Goal: Complete application form

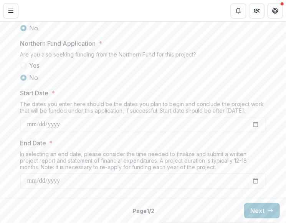
scroll to position [932, 0]
click at [265, 209] on button "Next" at bounding box center [262, 210] width 36 height 15
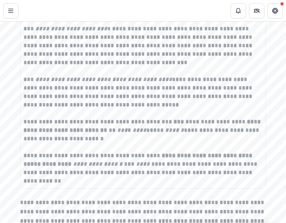
scroll to position [1424, 0]
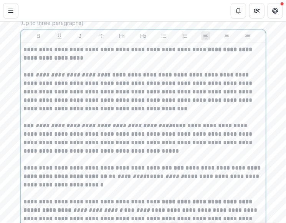
click at [21, 126] on div "**********" at bounding box center [143, 138] width 245 height 192
click at [24, 113] on p "**********" at bounding box center [143, 92] width 239 height 42
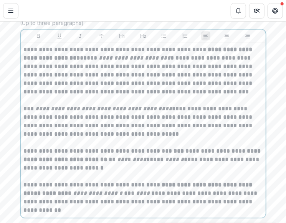
drag, startPoint x: 23, startPoint y: 160, endPoint x: 36, endPoint y: 159, distance: 13.1
click at [24, 138] on p "**********" at bounding box center [143, 122] width 239 height 34
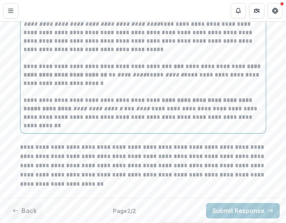
scroll to position [1540, 0]
click at [168, 88] on p "**********" at bounding box center [143, 74] width 239 height 25
click at [191, 88] on p "**********" at bounding box center [143, 74] width 239 height 25
click at [155, 88] on p "**********" at bounding box center [143, 74] width 239 height 25
drag, startPoint x: 193, startPoint y: 94, endPoint x: 129, endPoint y: 100, distance: 64.4
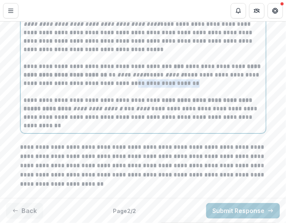
click at [129, 88] on p "**********" at bounding box center [143, 74] width 239 height 25
click at [125, 88] on p "**********" at bounding box center [143, 74] width 239 height 25
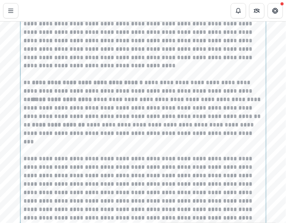
scroll to position [297, 0]
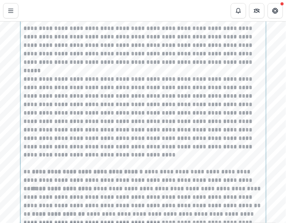
drag, startPoint x: 171, startPoint y: 65, endPoint x: 128, endPoint y: 63, distance: 43.8
click at [126, 65] on div "**********" at bounding box center [143, 142] width 239 height 355
click at [129, 63] on p "**********" at bounding box center [143, 20] width 239 height 110
click at [171, 155] on p "**********" at bounding box center [143, 121] width 239 height 93
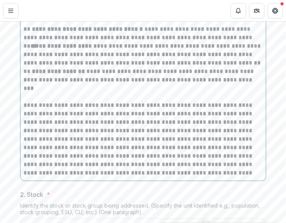
scroll to position [451, 0]
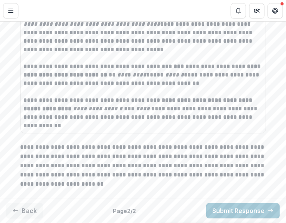
scroll to position [1553, 0]
click at [228, 207] on button "Submit Response" at bounding box center [243, 210] width 74 height 15
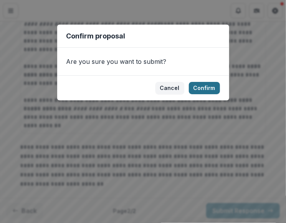
click at [207, 85] on button "Confirm" at bounding box center [204, 88] width 31 height 12
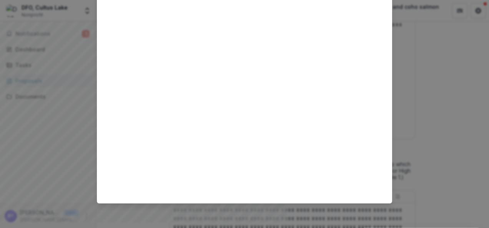
scroll to position [829, 0]
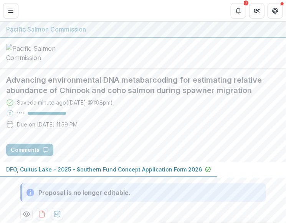
click at [263, 69] on div at bounding box center [143, 53] width 286 height 31
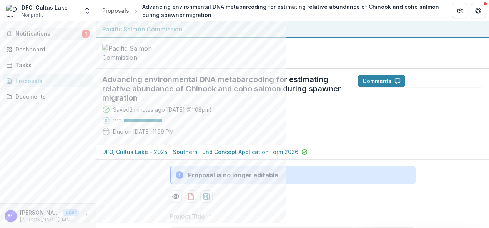
click at [57, 31] on span "Notifications" at bounding box center [48, 34] width 66 height 7
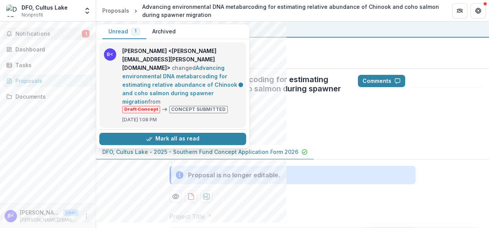
click at [123, 65] on link "Advancing environmental DNA metabarcoding for estimating relative abundance of …" at bounding box center [179, 85] width 115 height 40
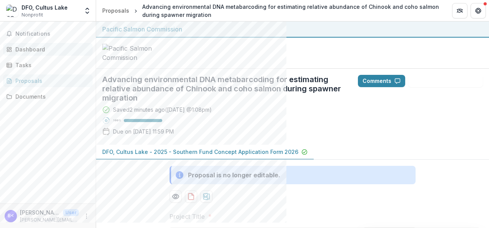
click at [44, 48] on div "Dashboard" at bounding box center [50, 49] width 71 height 8
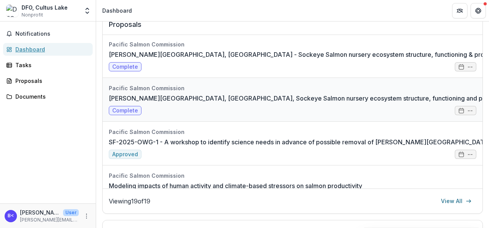
scroll to position [423, 0]
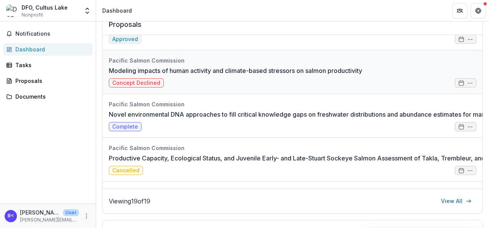
click at [188, 71] on link "Modeling impacts of human activity and climate-based stressors on salmon produc…" at bounding box center [235, 70] width 253 height 9
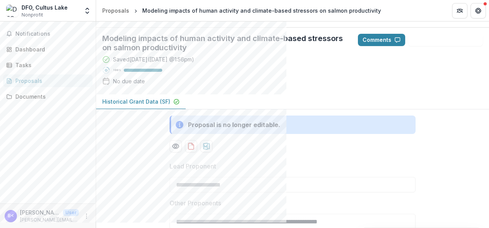
scroll to position [35, 0]
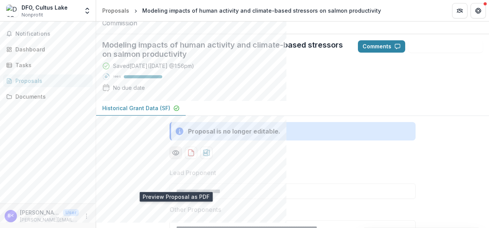
click at [173, 155] on icon "Preview d5a5c4e8-b87d-4595-987e-120454591178-0.pdf" at bounding box center [176, 153] width 6 height 5
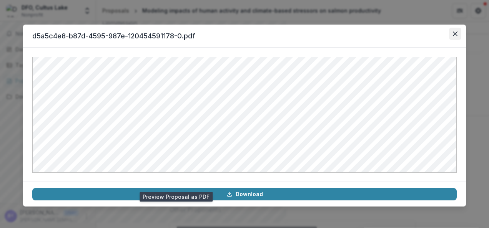
click at [286, 33] on icon "Close" at bounding box center [455, 34] width 5 height 5
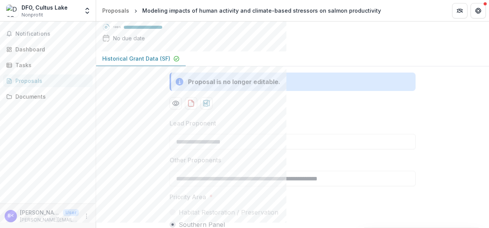
scroll to position [0, 0]
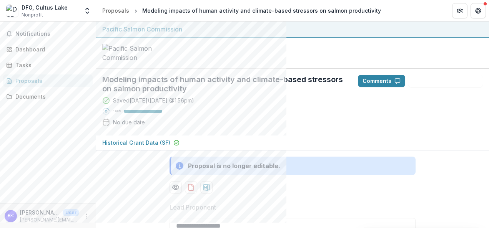
click at [143, 147] on p "Historical Grant Data (SF)" at bounding box center [136, 143] width 68 height 8
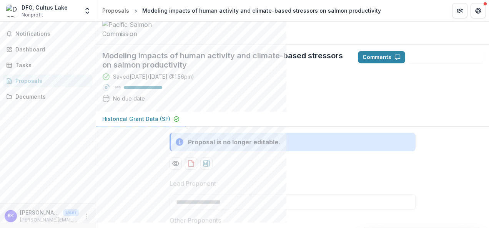
scroll to position [77, 0]
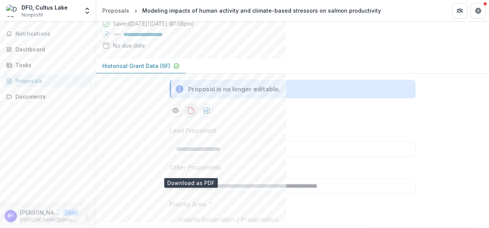
click at [191, 115] on icon "download-proposal" at bounding box center [191, 111] width 8 height 8
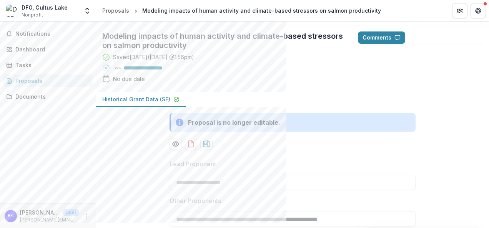
scroll to position [0, 0]
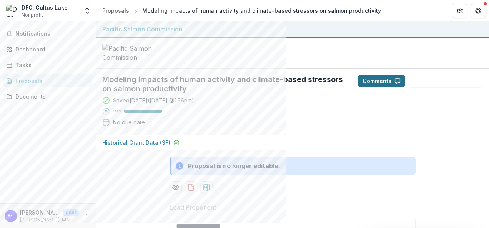
click at [286, 87] on button "Comments" at bounding box center [381, 81] width 47 height 12
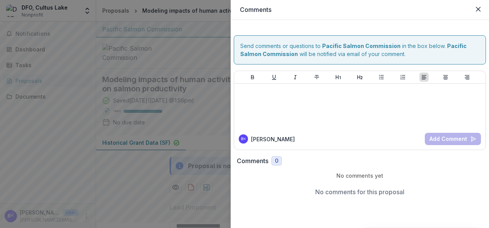
click at [198, 85] on div "Comments Send comments or questions to Pacific Salmon Commission in the box bel…" at bounding box center [244, 114] width 489 height 228
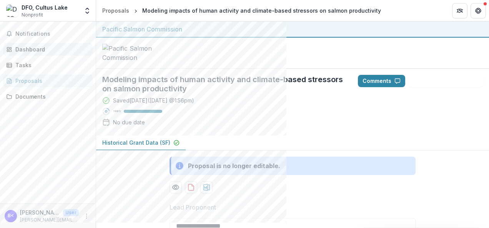
click at [31, 53] on div "Dashboard" at bounding box center [50, 49] width 71 height 8
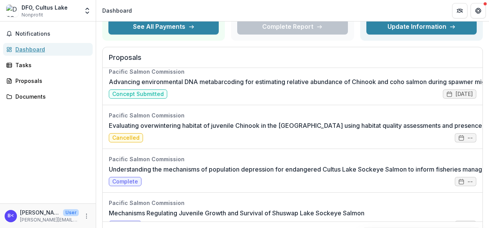
scroll to position [38, 0]
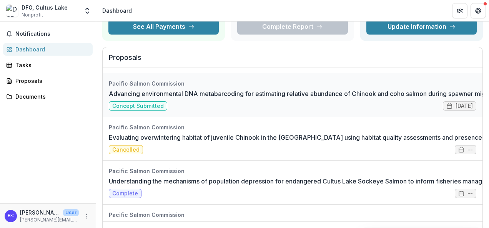
click at [286, 89] on link "Advancing environmental DNA metabarcoding for estimating relative abundance of …" at bounding box center [305, 93] width 393 height 9
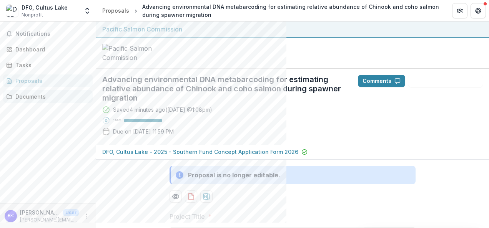
click at [15, 97] on link "Documents" at bounding box center [48, 96] width 90 height 13
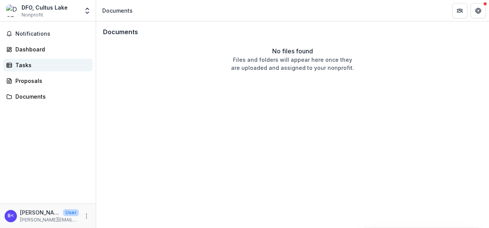
click at [29, 63] on div "Tasks" at bounding box center [50, 65] width 71 height 8
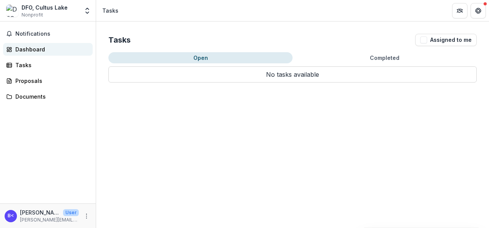
click at [46, 45] on div "Dashboard" at bounding box center [50, 49] width 71 height 8
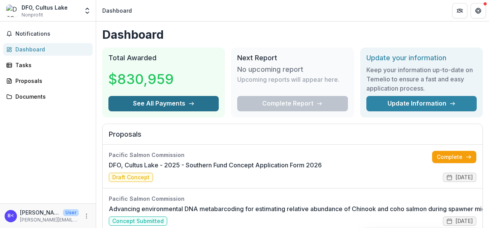
click at [184, 101] on button "See All Payments" at bounding box center [163, 103] width 110 height 15
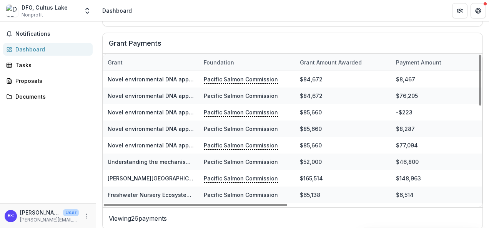
drag, startPoint x: 478, startPoint y: 88, endPoint x: 465, endPoint y: 68, distance: 23.2
click at [286, 69] on div at bounding box center [480, 80] width 2 height 51
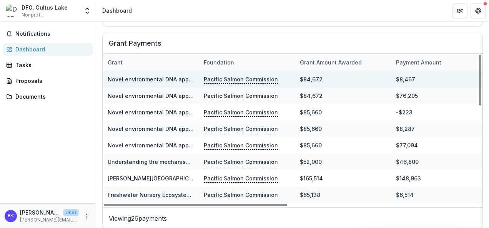
click at [222, 78] on p "Pacific Salmon Commission" at bounding box center [241, 79] width 74 height 8
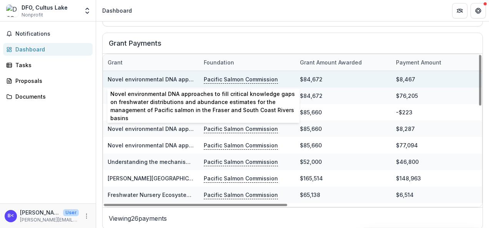
click at [167, 76] on link "Novel environmental DNA approaches to fill critical knowledge gaps on freshwate…" at bounding box center [386, 79] width 556 height 7
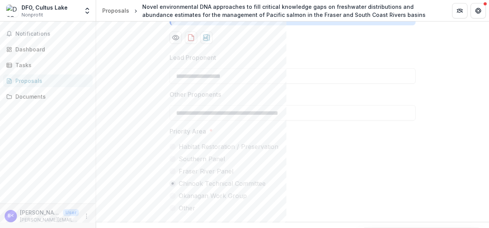
scroll to position [91, 0]
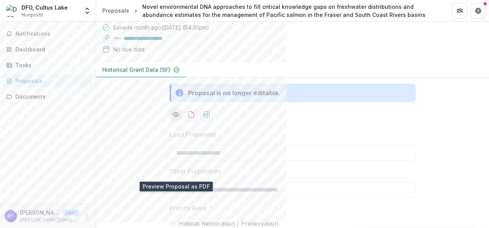
click at [176, 118] on icon "Preview 77a14853-b275-4011-8cdf-796a6c1c9179-0.pdf" at bounding box center [176, 115] width 8 height 8
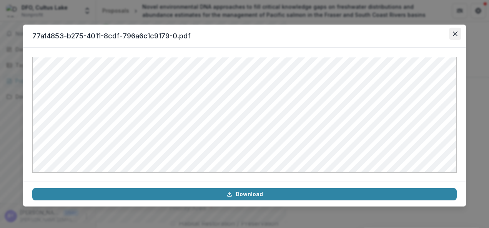
click at [286, 33] on button "Close" at bounding box center [455, 34] width 12 height 12
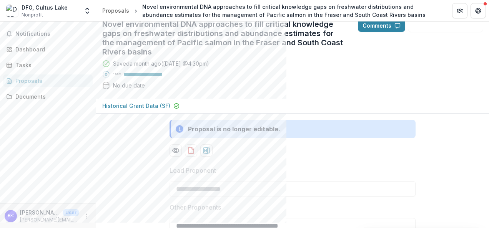
scroll to position [15, 0]
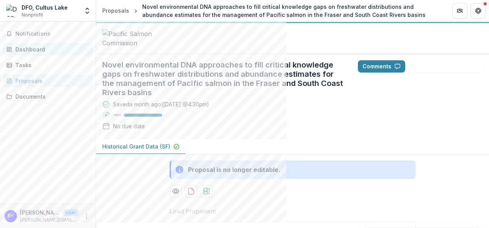
click at [58, 52] on div "Dashboard" at bounding box center [50, 49] width 71 height 8
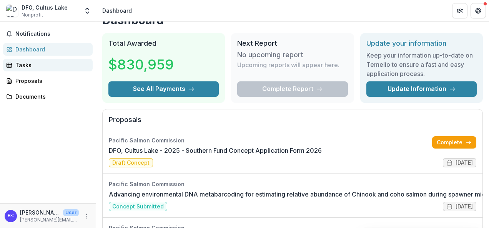
click at [53, 61] on div "Tasks" at bounding box center [50, 65] width 71 height 8
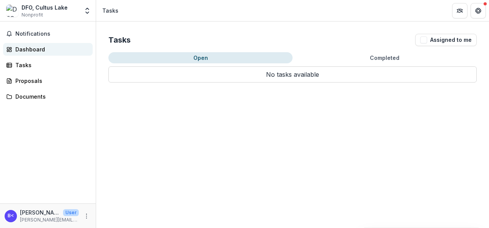
click at [57, 48] on div "Dashboard" at bounding box center [50, 49] width 71 height 8
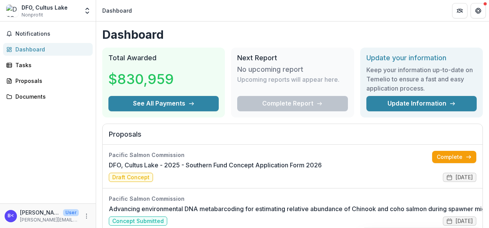
click at [20, 33] on span "Notifications" at bounding box center [52, 34] width 74 height 7
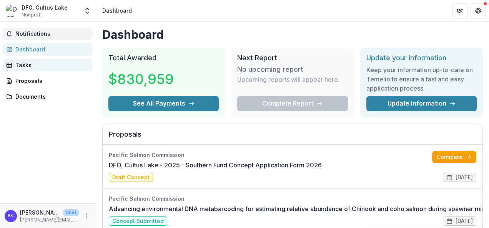
click at [22, 65] on div "Tasks" at bounding box center [50, 65] width 71 height 8
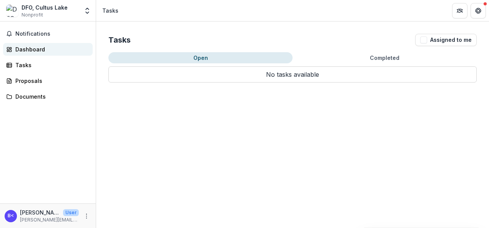
click at [33, 44] on link "Dashboard" at bounding box center [48, 49] width 90 height 13
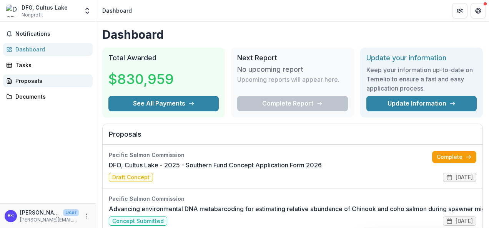
click at [29, 80] on div "Proposals" at bounding box center [50, 81] width 71 height 8
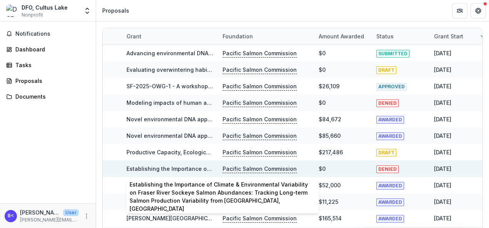
click at [201, 167] on link "Establishing the Importance of Climate & Environmental Variability on Fraser Ri…" at bounding box center [409, 169] width 566 height 7
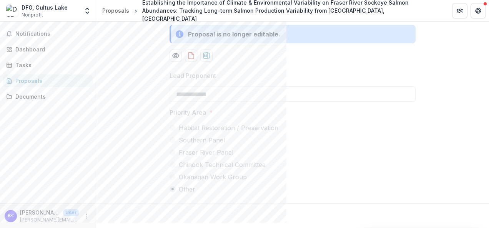
scroll to position [16, 0]
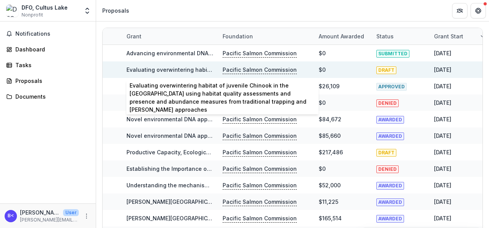
click at [171, 72] on link "Evaluating overwintering habitat of juvenile Chinook in the [GEOGRAPHIC_DATA] u…" at bounding box center [415, 69] width 579 height 7
